Goal: Information Seeking & Learning: Learn about a topic

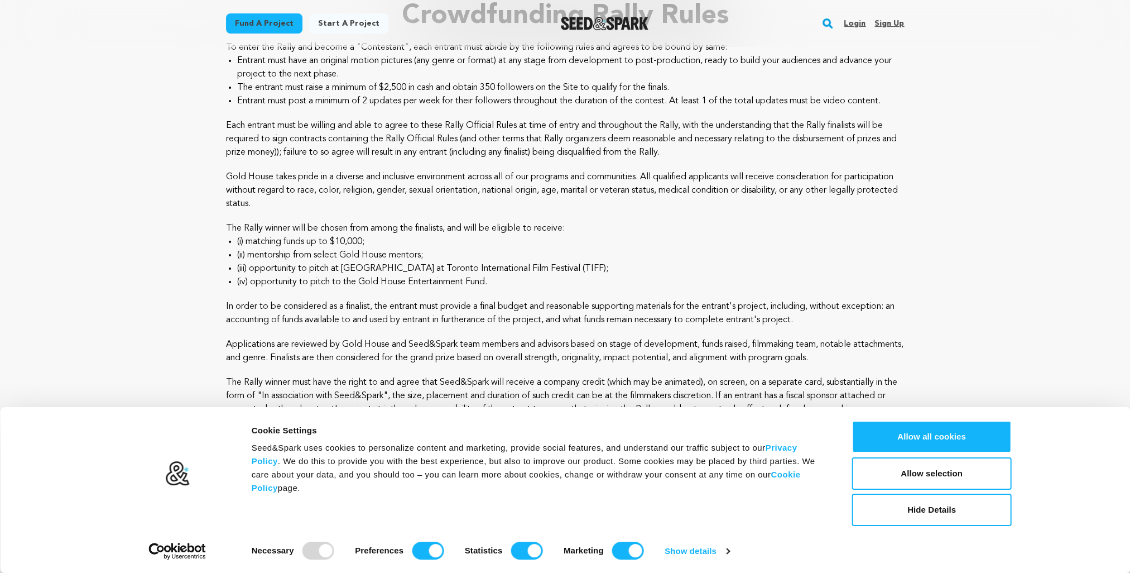
scroll to position [112, 0]
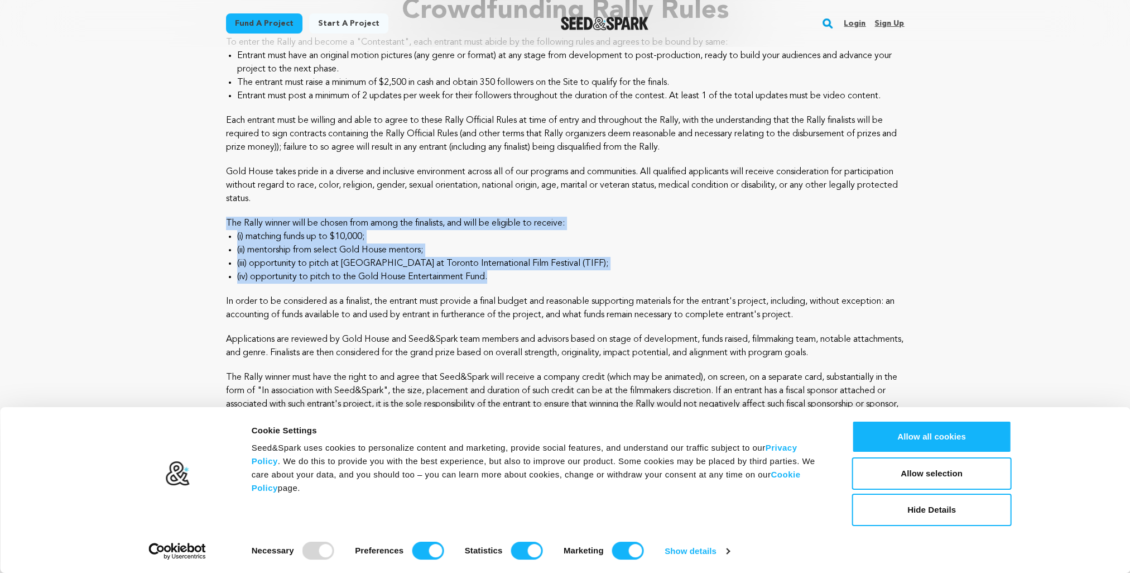
drag, startPoint x: 227, startPoint y: 222, endPoint x: 507, endPoint y: 276, distance: 285.3
click at [507, 276] on div "2025 AAPI Renaissance Crowdfunding Rally Rules To enter the Rally and become a …" at bounding box center [565, 268] width 679 height 594
copy div "The Rally winner will be chosen from among the finalists, and will be eligible …"
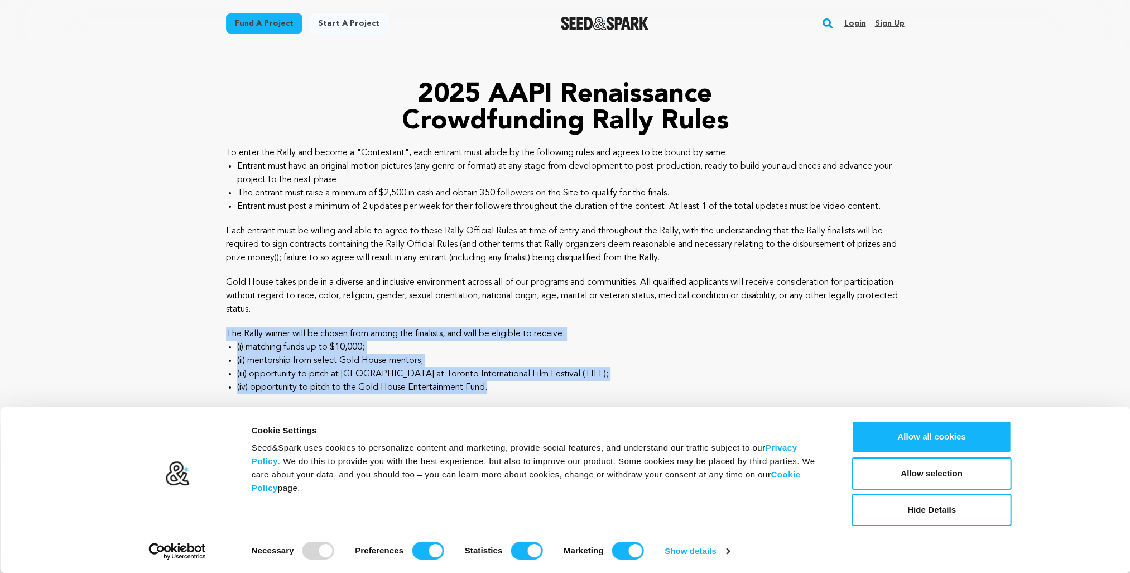
scroll to position [0, 0]
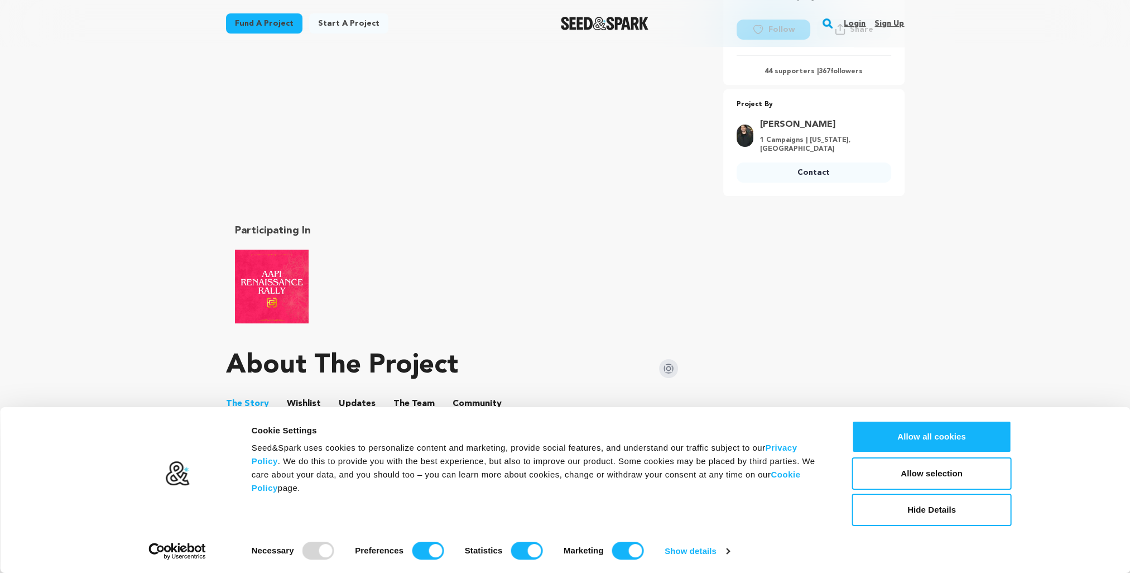
scroll to position [502, 0]
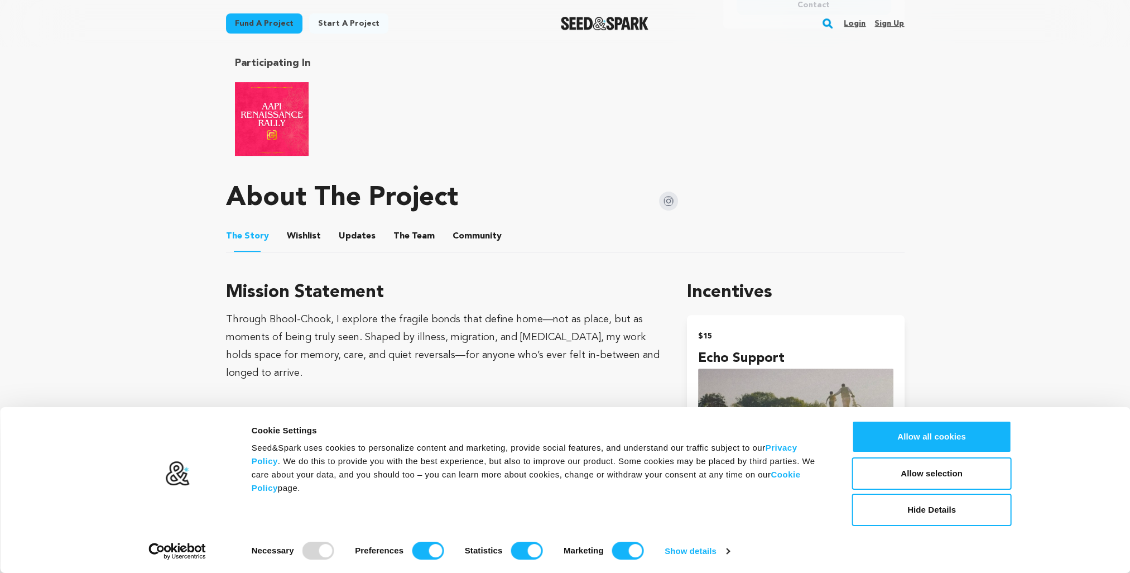
click at [405, 252] on button "The Team" at bounding box center [414, 238] width 27 height 27
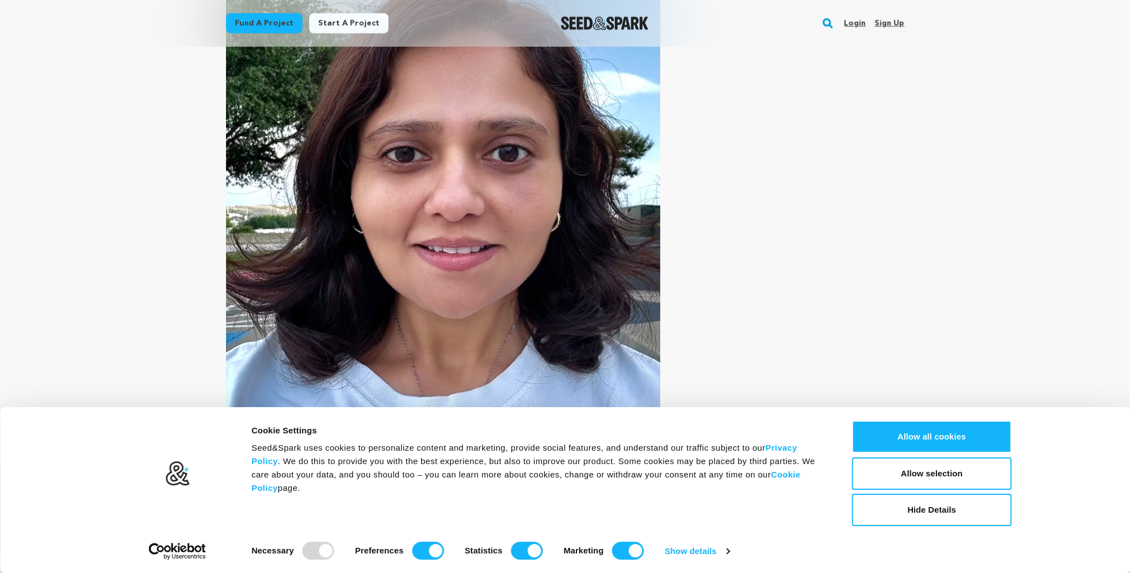
scroll to position [3293, 0]
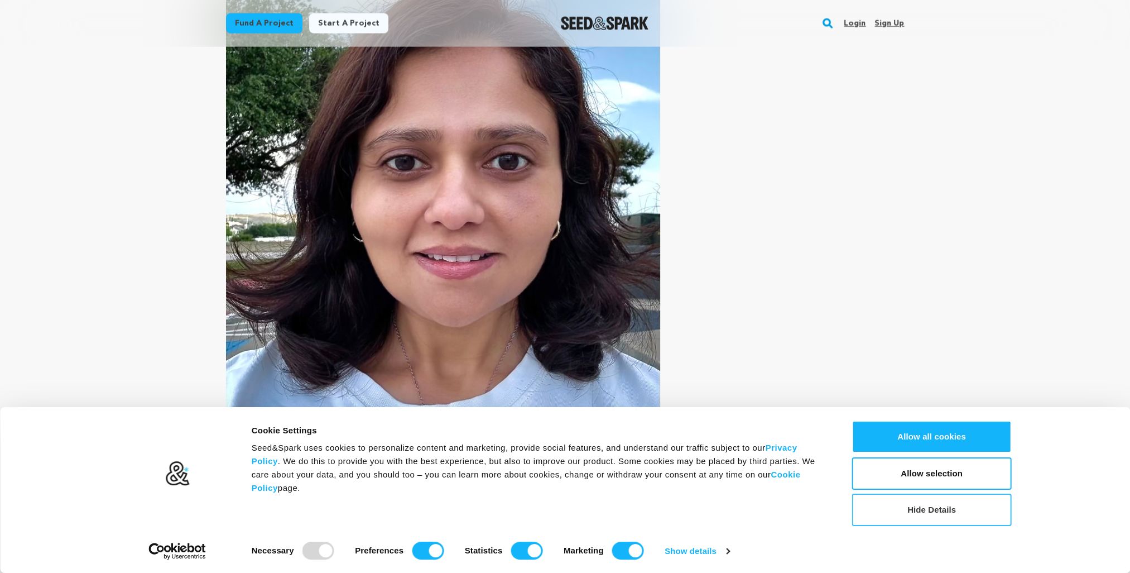
click at [949, 511] on button "Hide Details" at bounding box center [932, 509] width 160 height 32
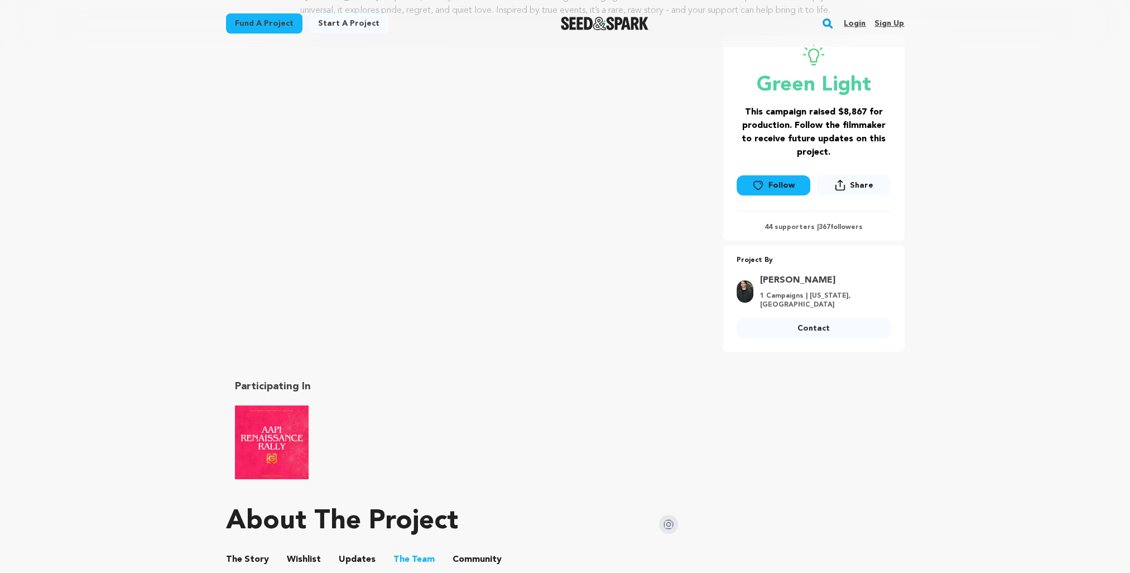
scroll to position [402, 0]
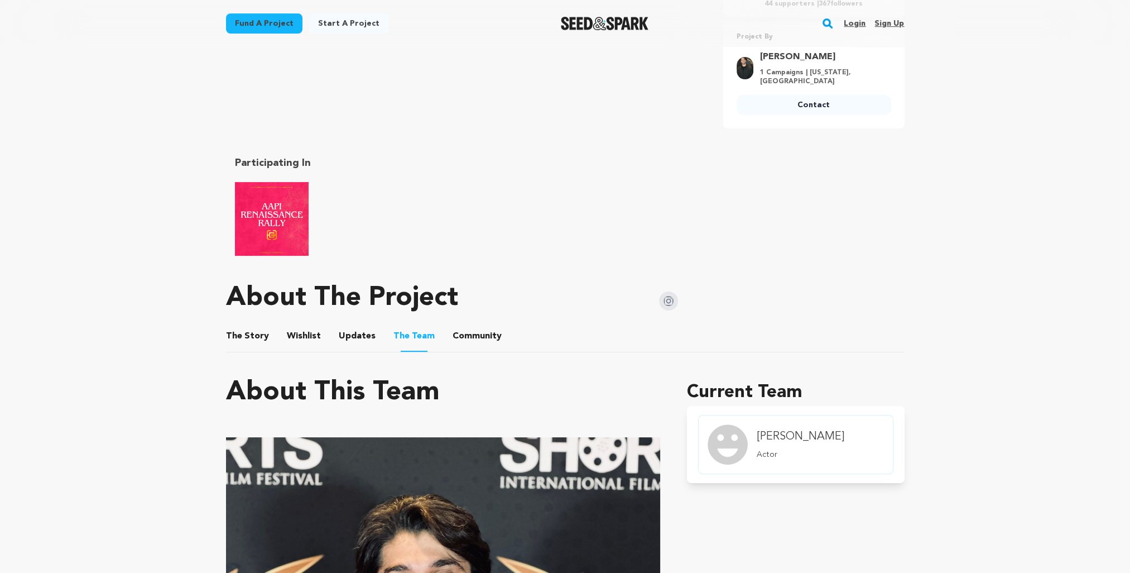
click at [358, 346] on button "Updates" at bounding box center [357, 338] width 27 height 27
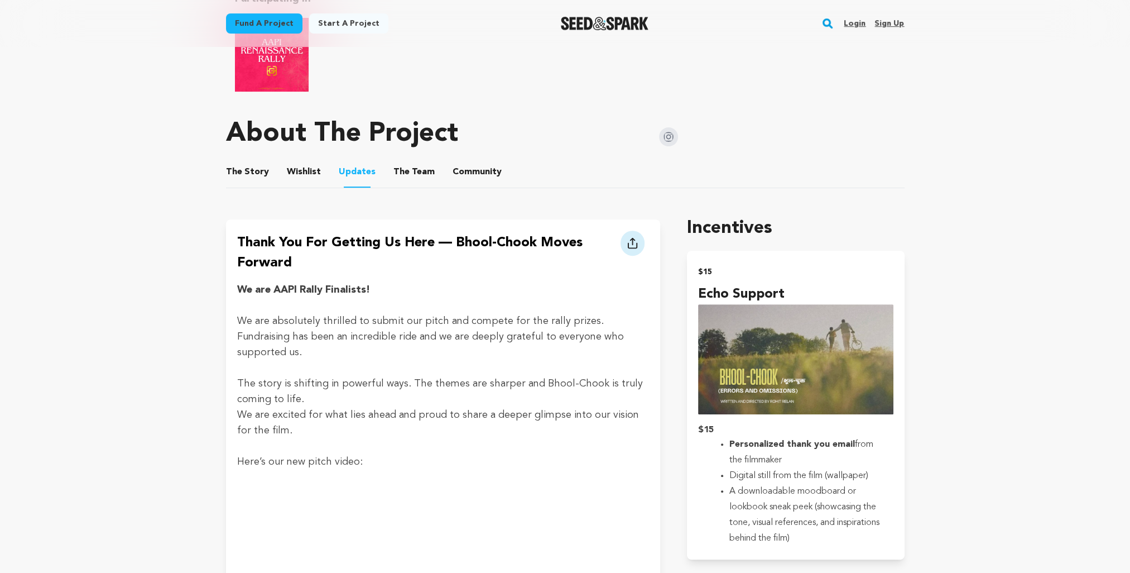
scroll to position [570, 0]
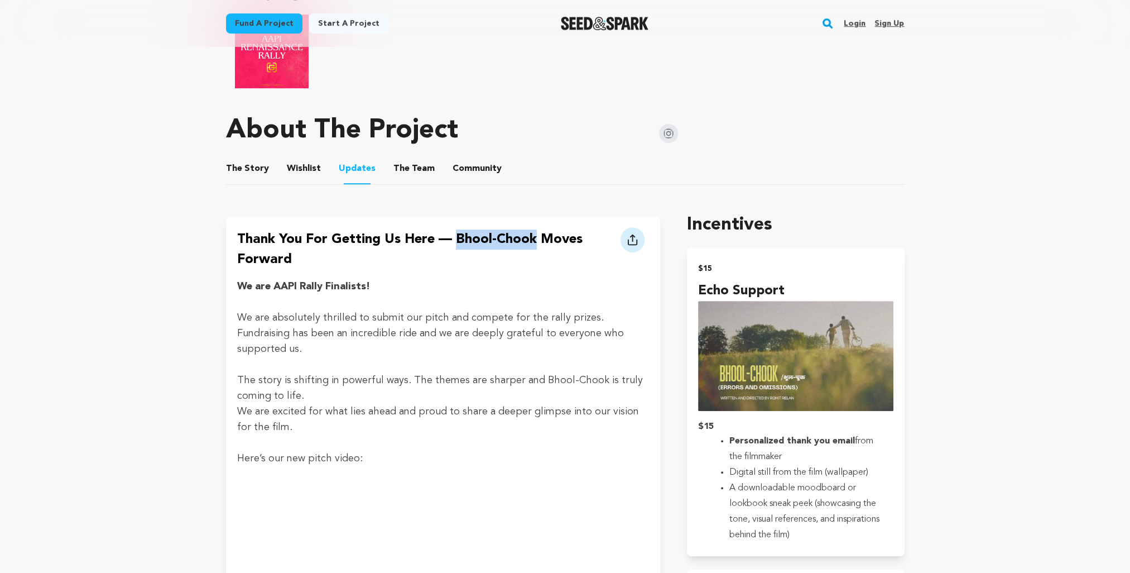
drag, startPoint x: 458, startPoint y: 251, endPoint x: 536, endPoint y: 250, distance: 78.2
click at [536, 250] on h4 "Thank You for Getting Us Here — Bhool-Chook Moves Forward" at bounding box center [427, 249] width 380 height 40
copy h4 "Bhool-Chook"
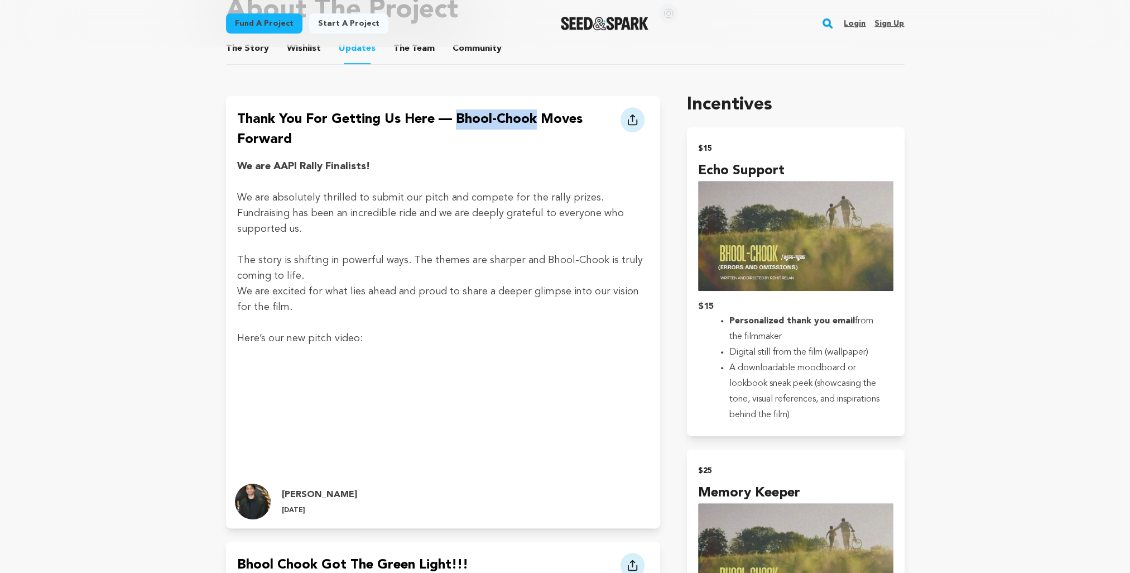
scroll to position [905, 0]
